Goal: Transaction & Acquisition: Purchase product/service

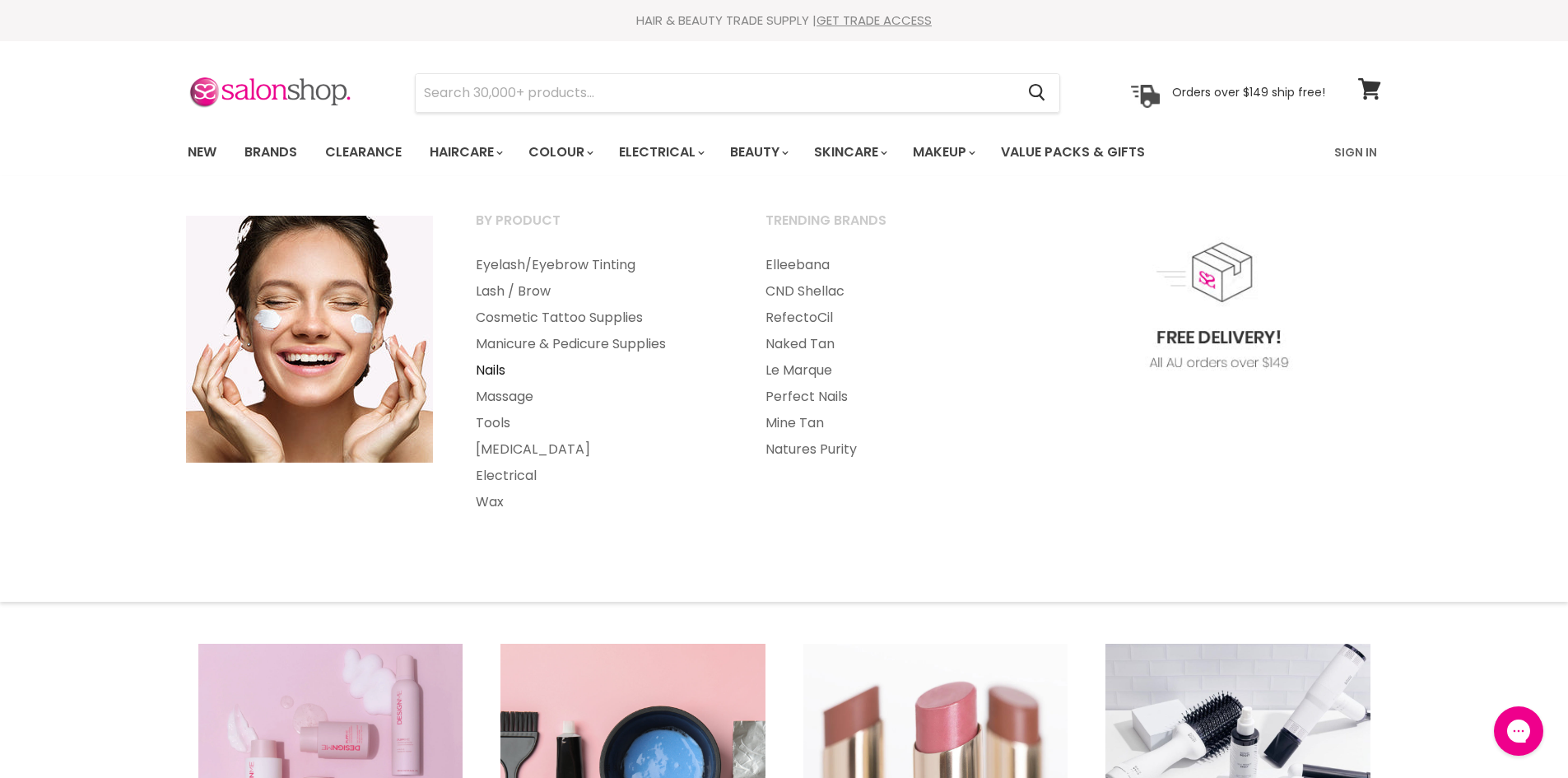
click at [480, 366] on link "Nails" at bounding box center [599, 370] width 286 height 26
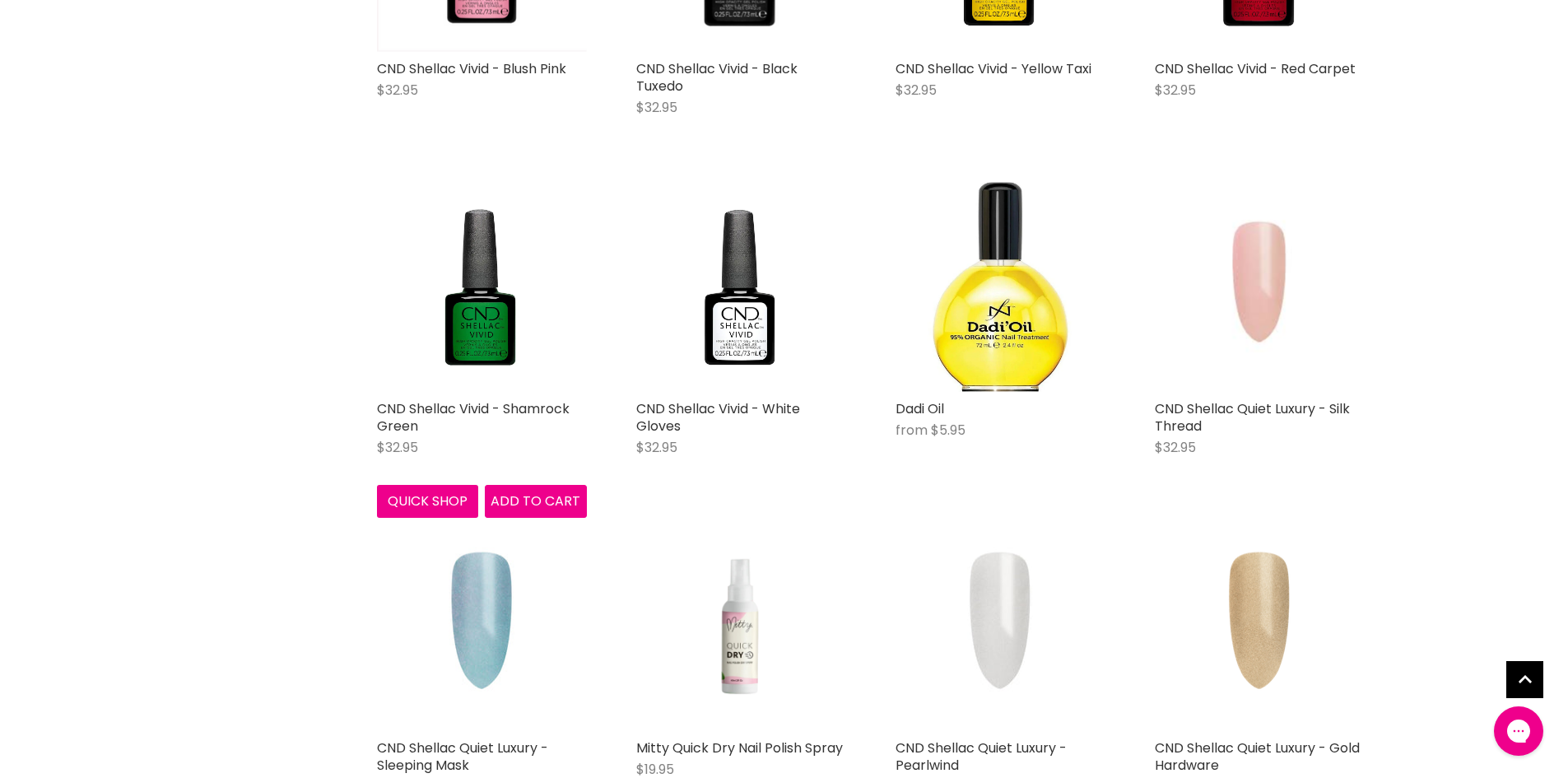
scroll to position [1317, 0]
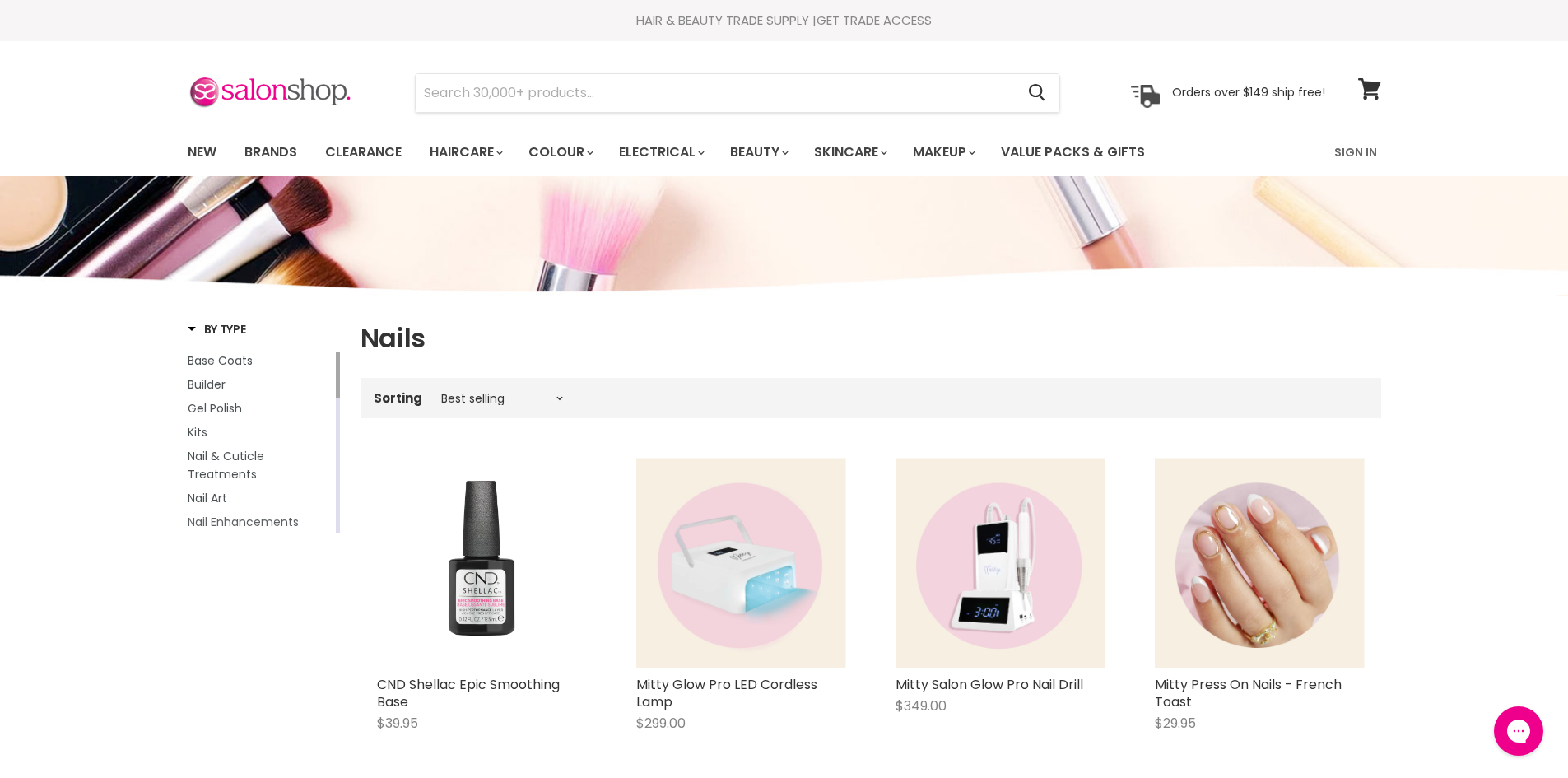
click at [220, 526] on span "Nail Enhancements" at bounding box center [243, 522] width 111 height 16
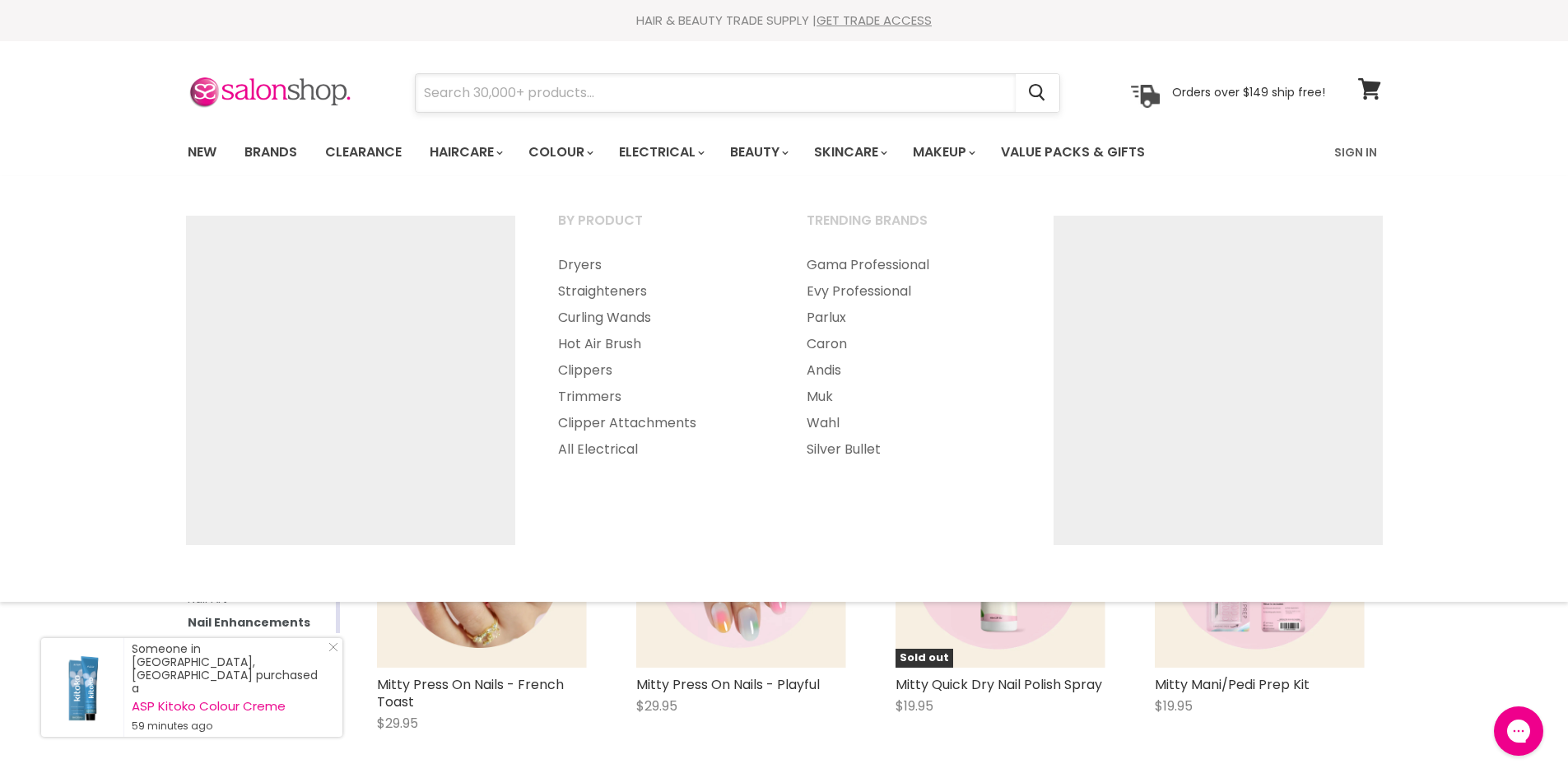
click at [608, 104] on input "Search" at bounding box center [716, 93] width 601 height 38
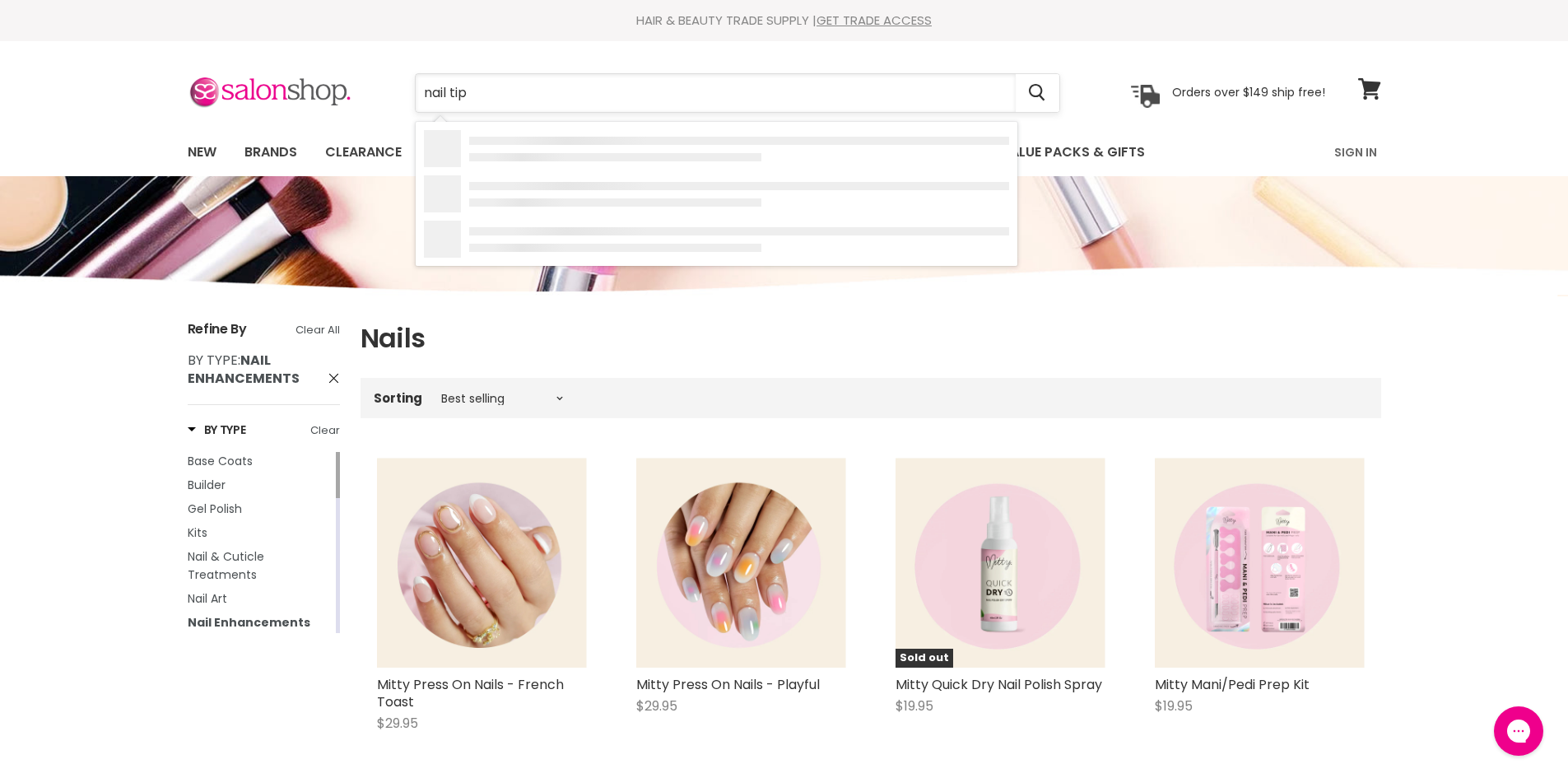
type input "nail tips"
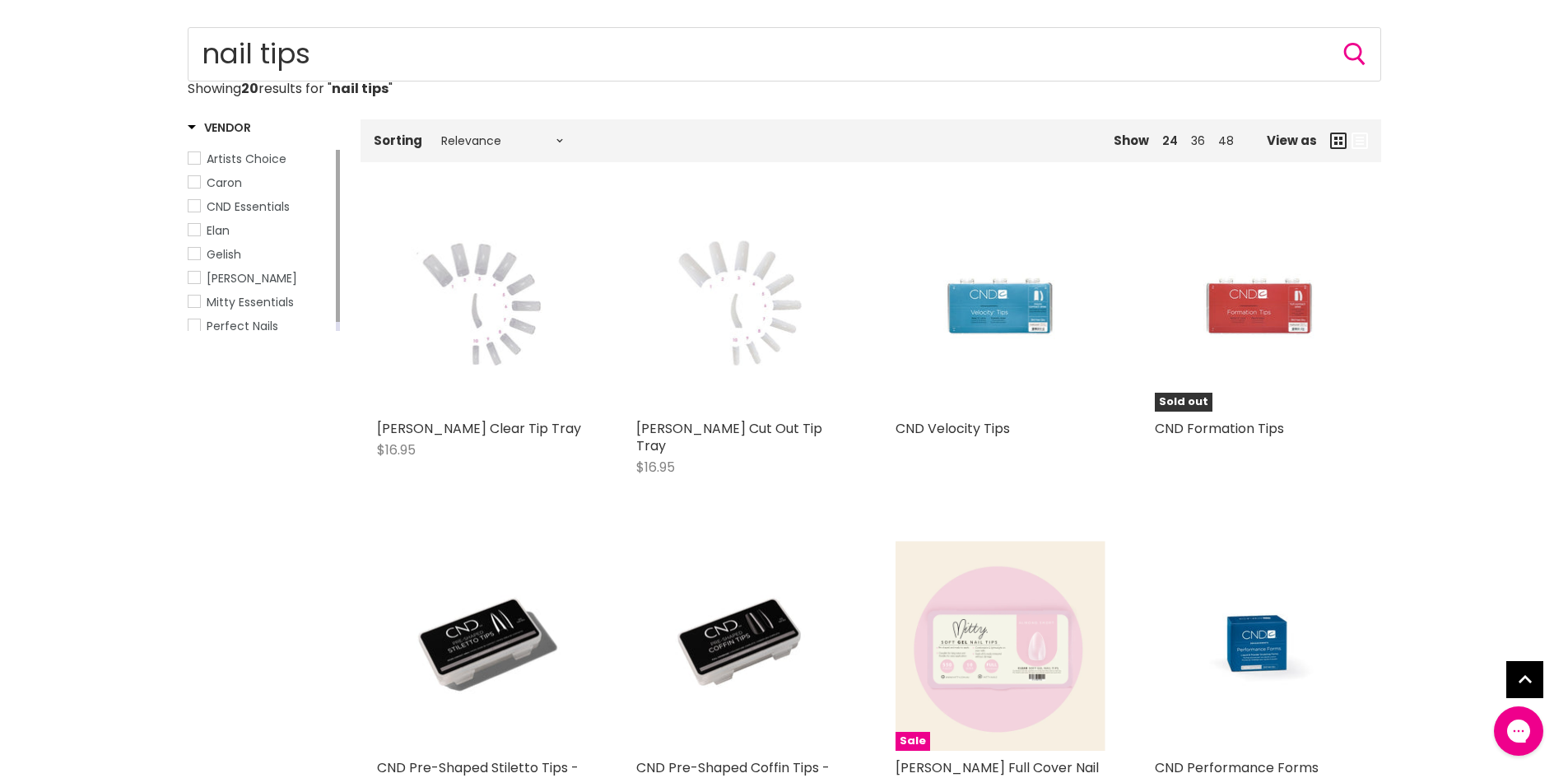
scroll to position [165, 0]
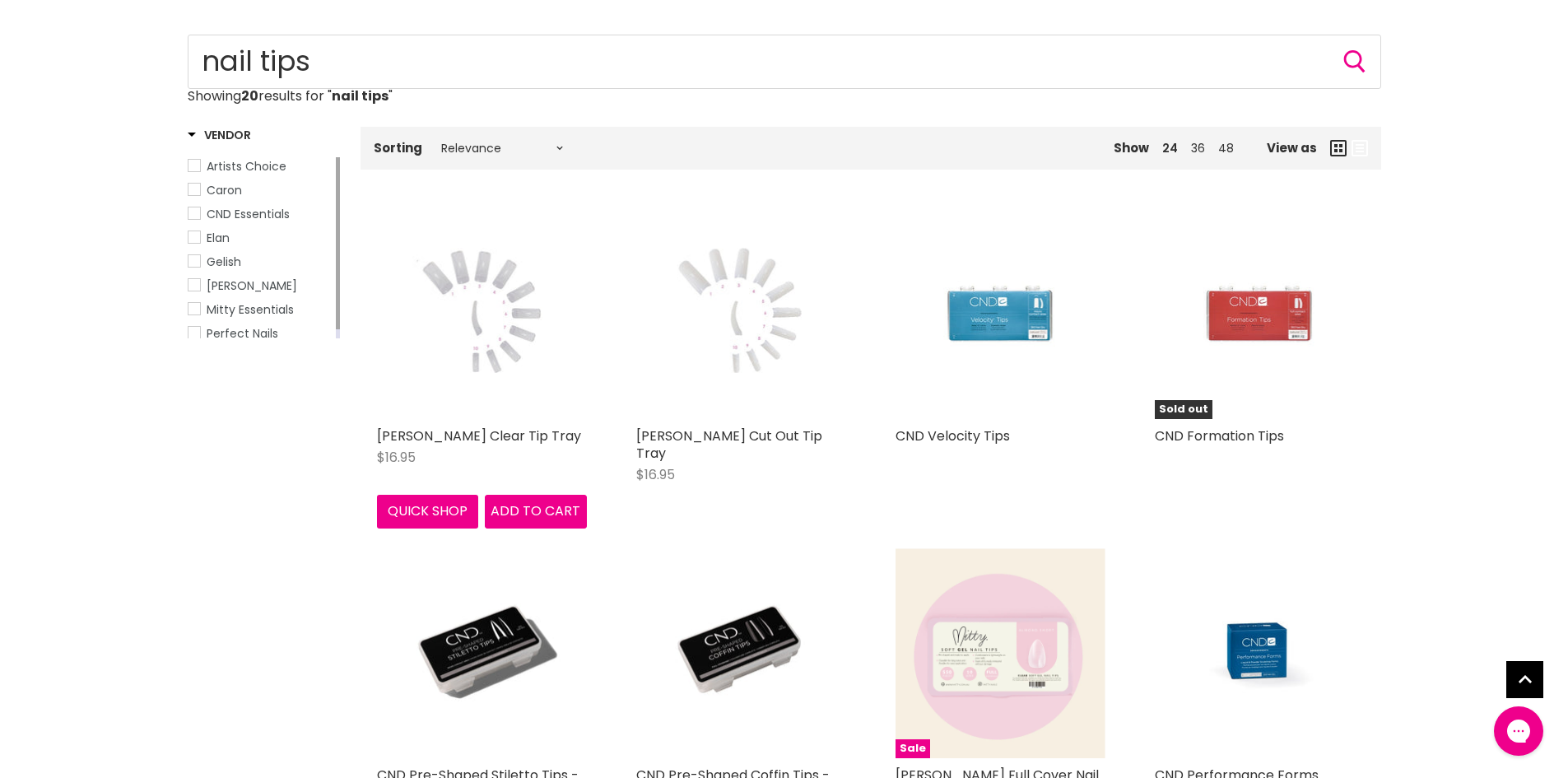
click at [455, 304] on img "Main content" at bounding box center [481, 314] width 140 height 210
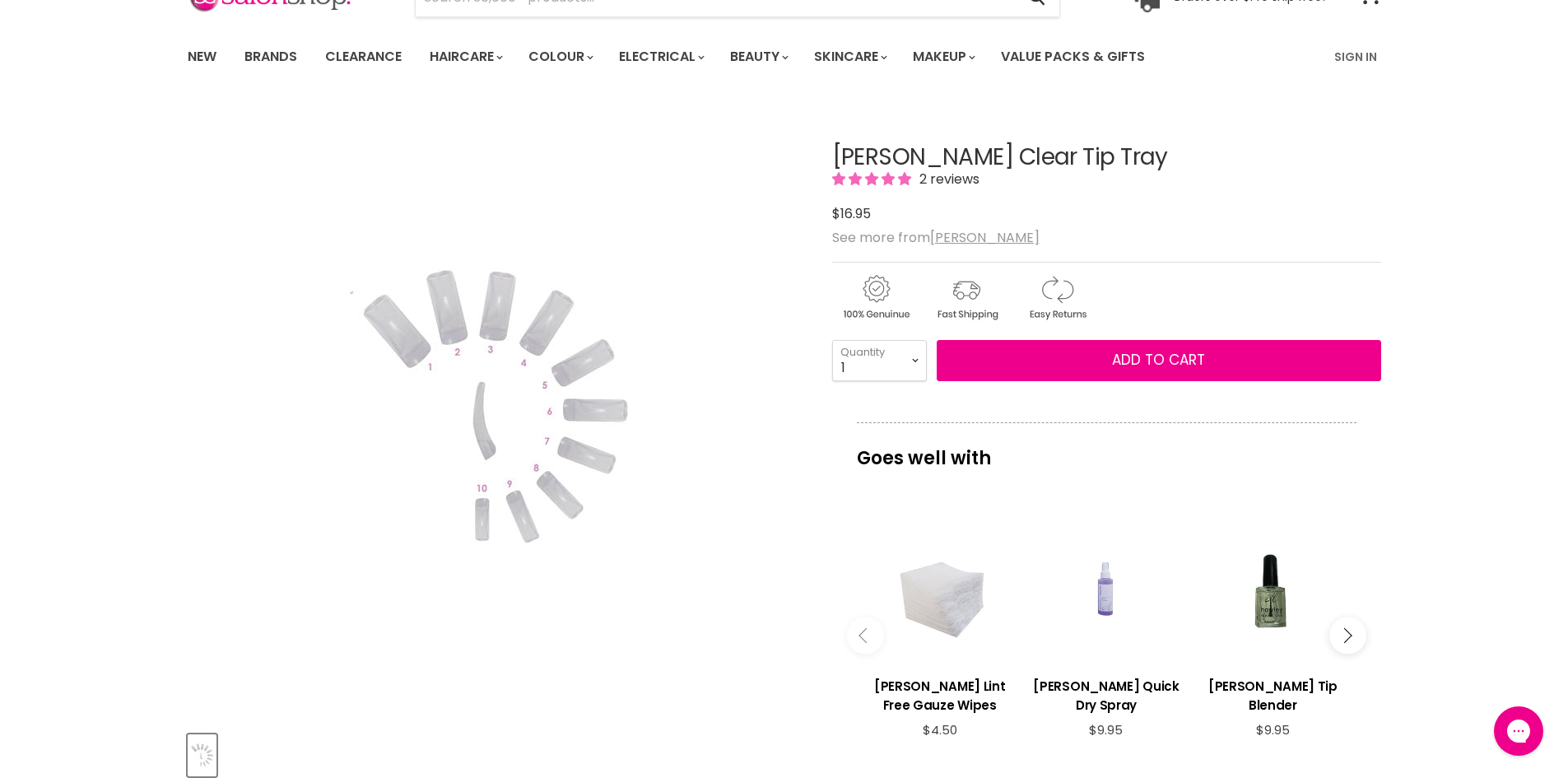
scroll to position [82, 0]
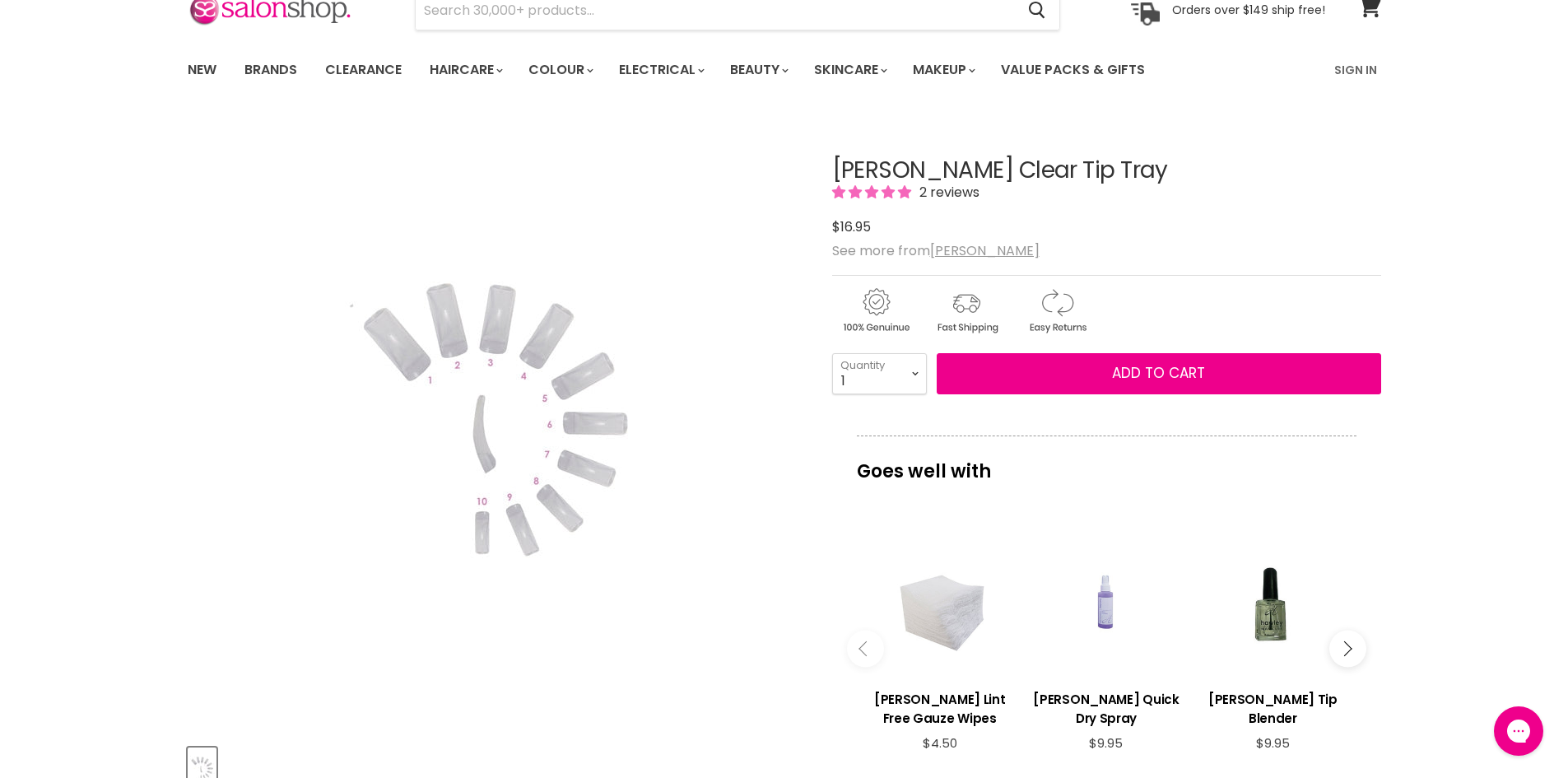
click at [483, 442] on img "Hawley Clear Tip Tray image. Click or Scroll to Zoom." at bounding box center [495, 424] width 313 height 469
